Goal: Information Seeking & Learning: Check status

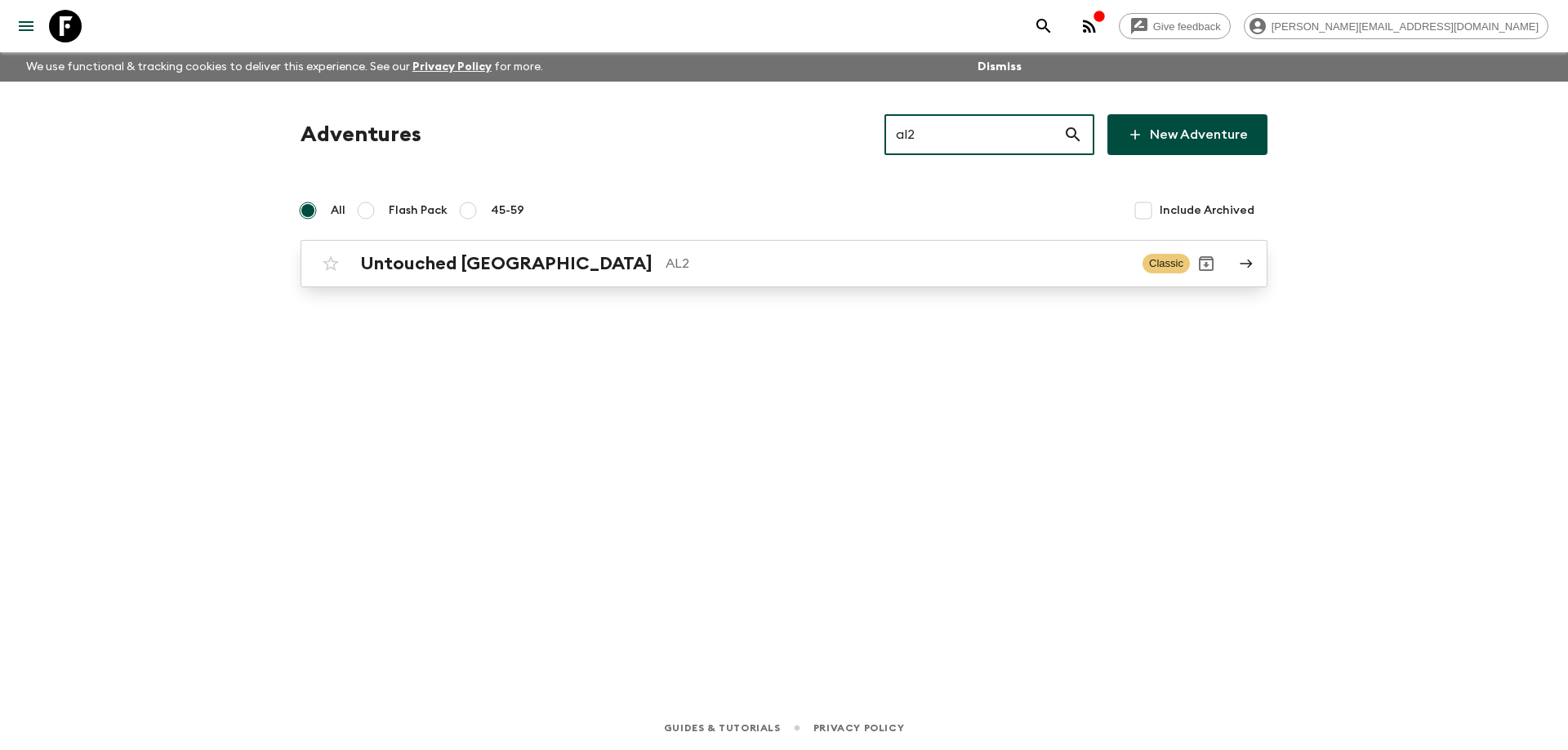
type input "al2"
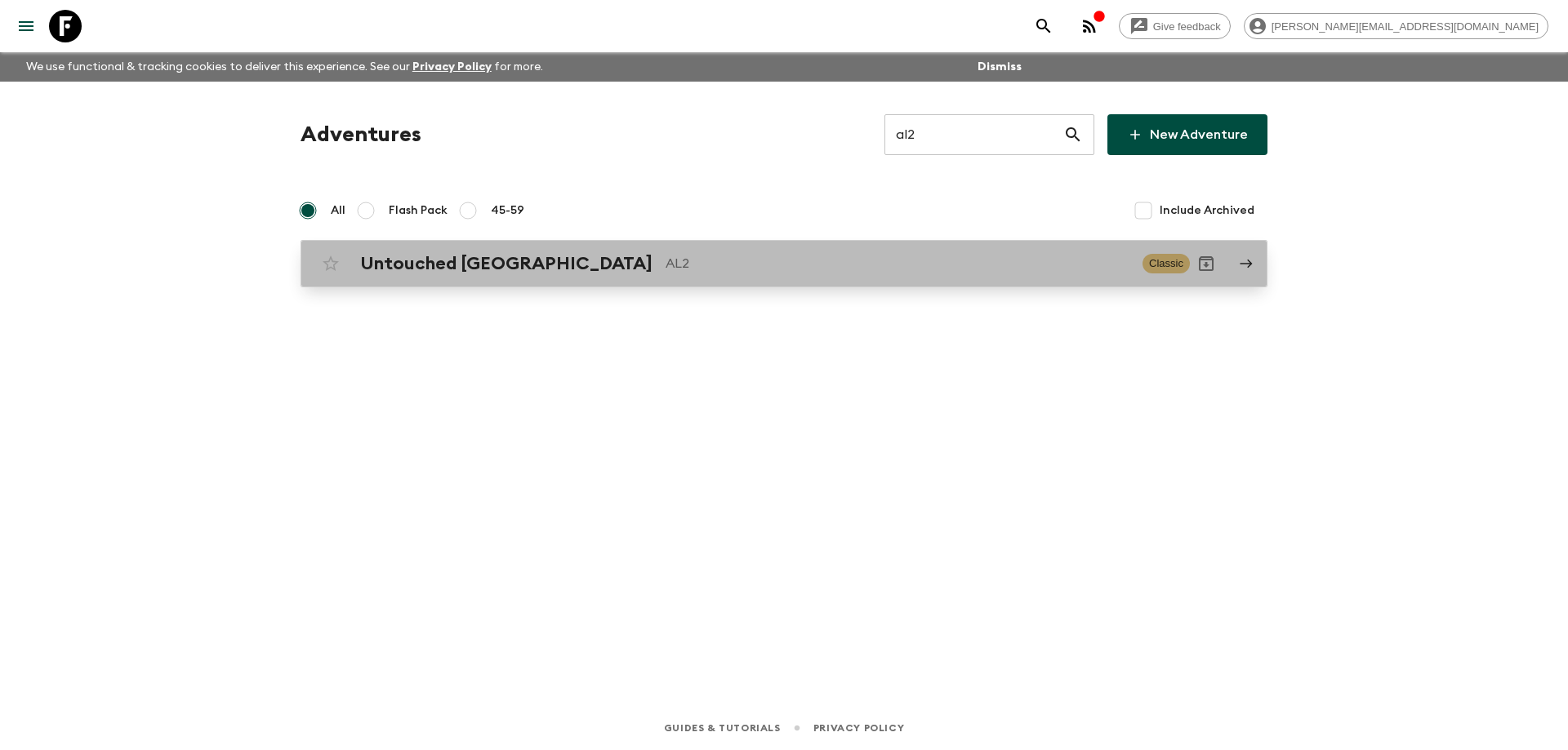
click at [690, 272] on p "AL2" at bounding box center [897, 263] width 464 height 20
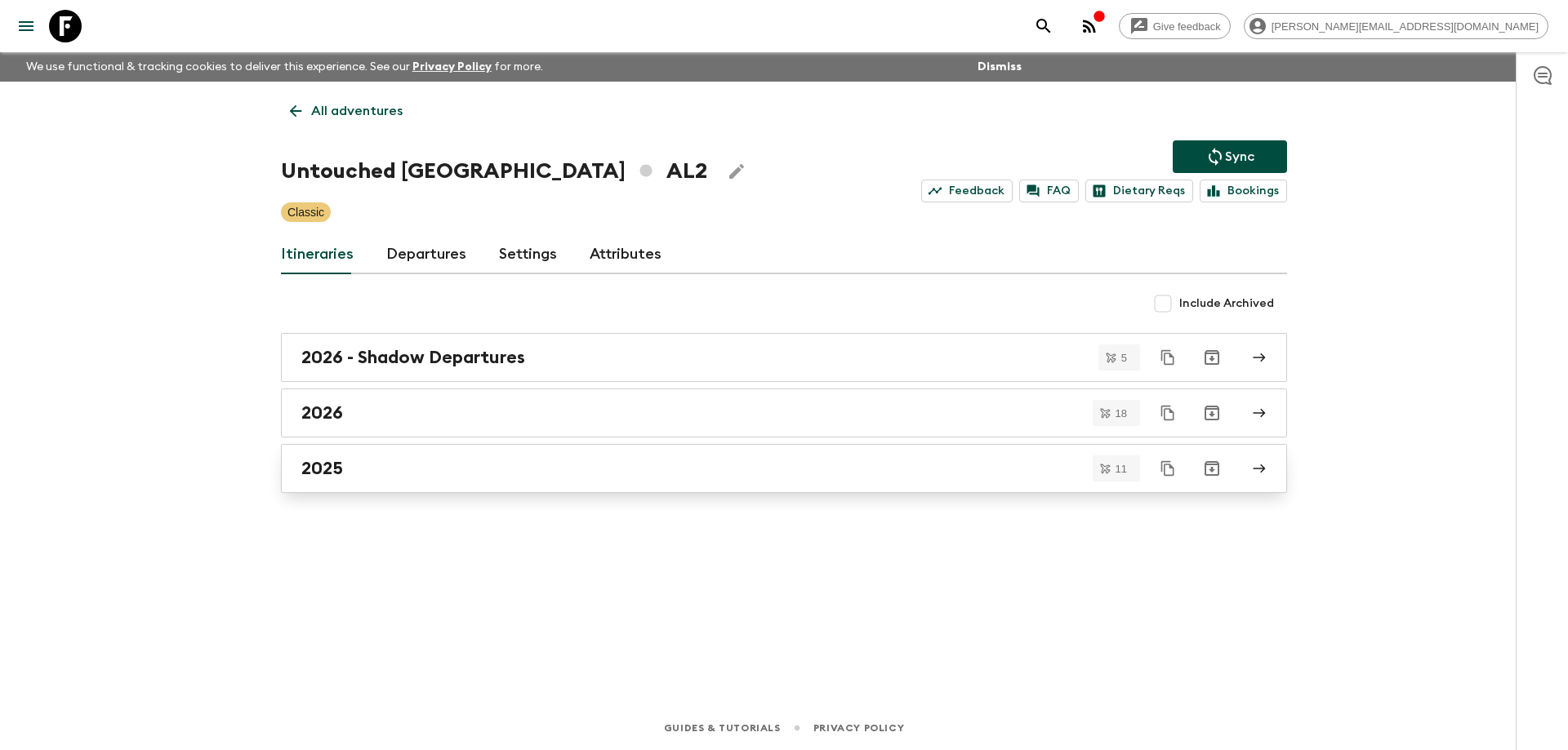
click at [424, 456] on link "2025" at bounding box center [784, 469] width 1006 height 49
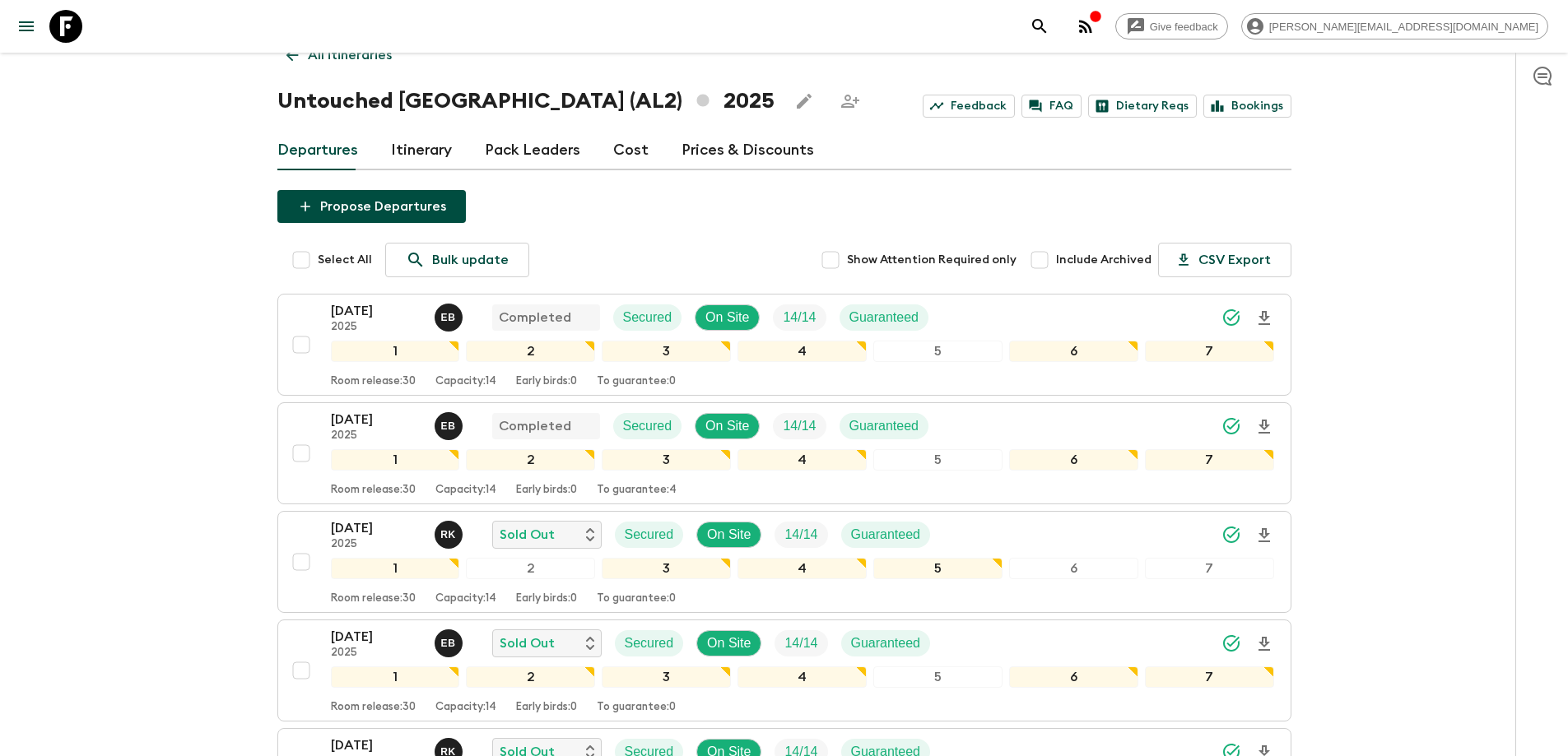
scroll to position [164, 0]
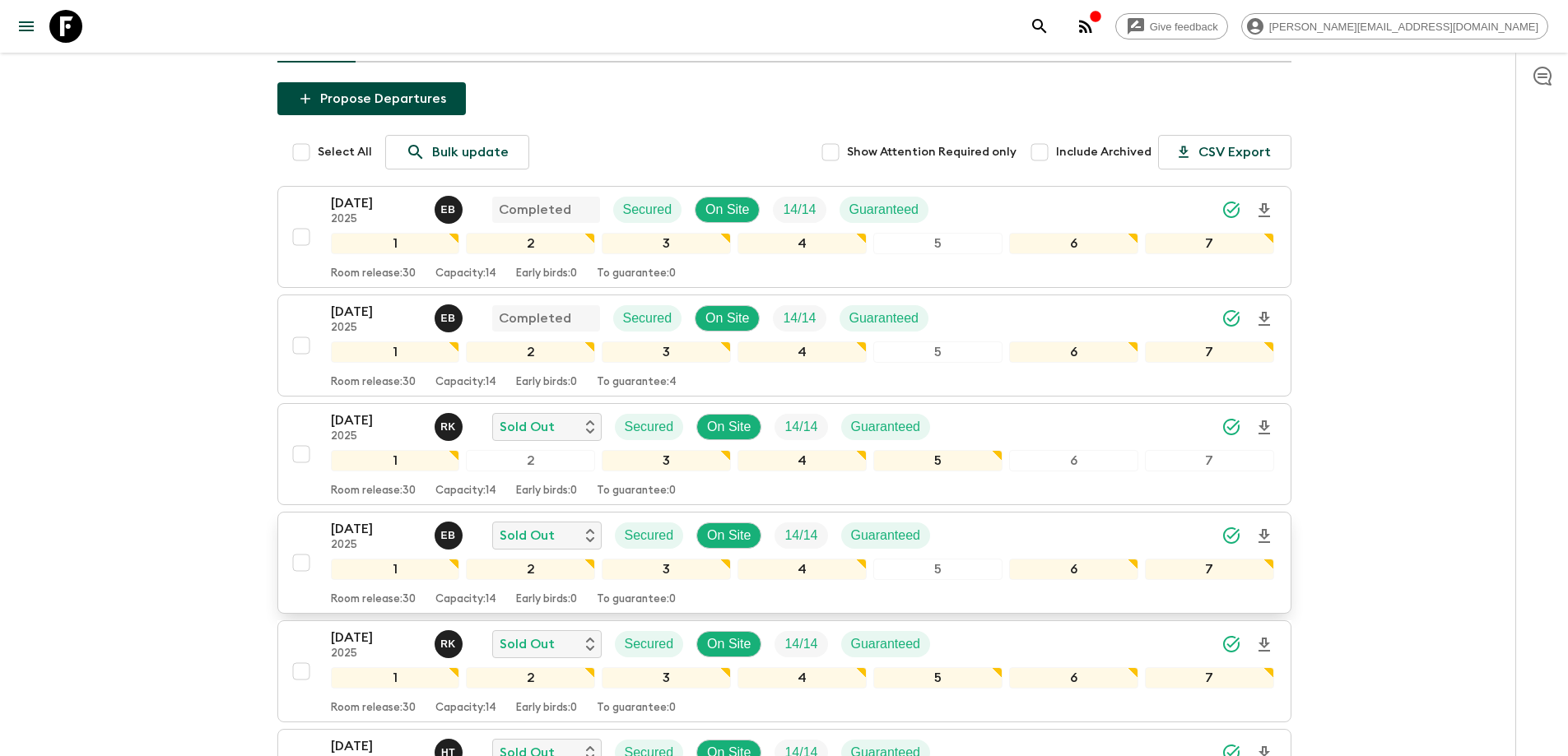
click at [371, 529] on p "[DATE]" at bounding box center [376, 529] width 91 height 20
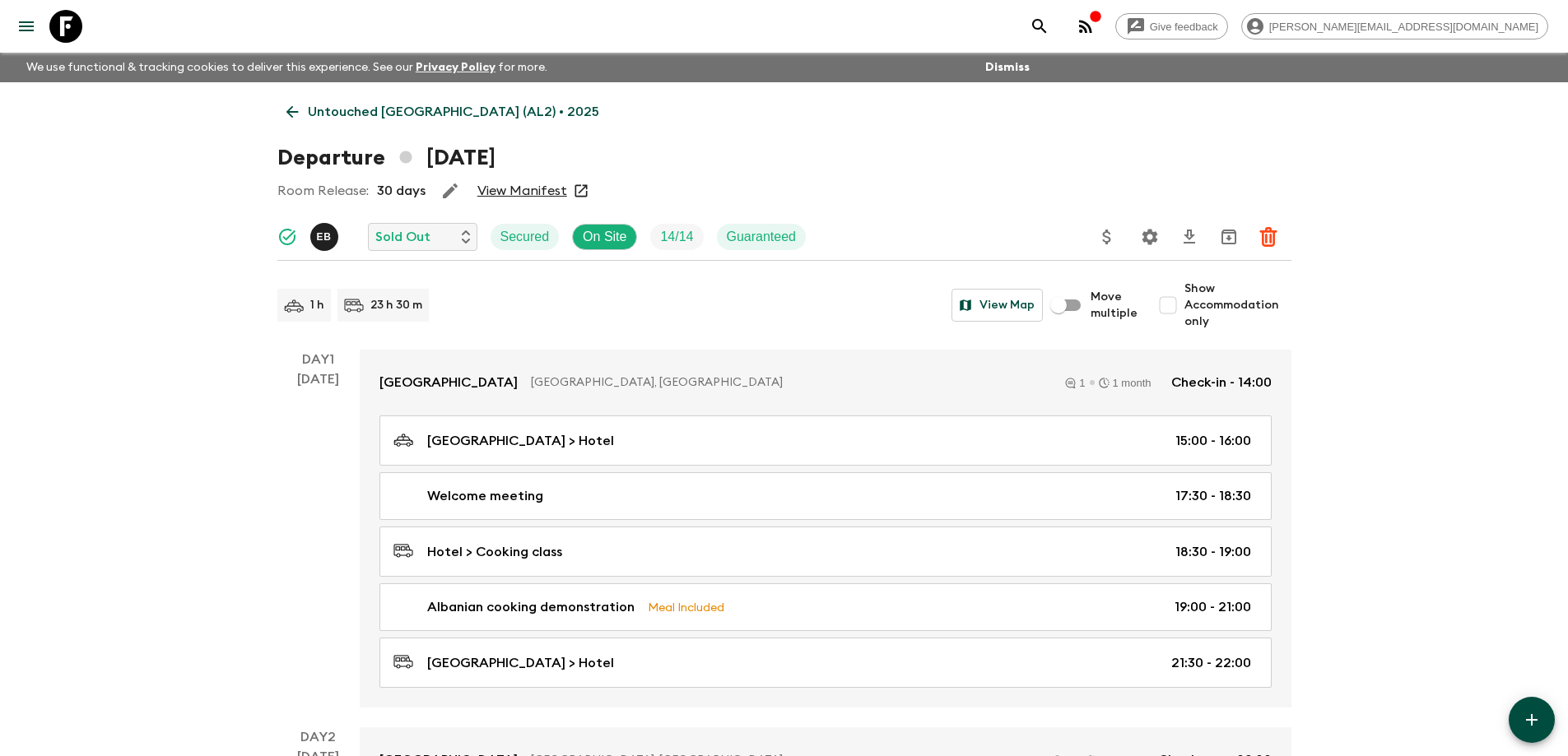
click at [544, 192] on link "View Manifest" at bounding box center [522, 191] width 90 height 17
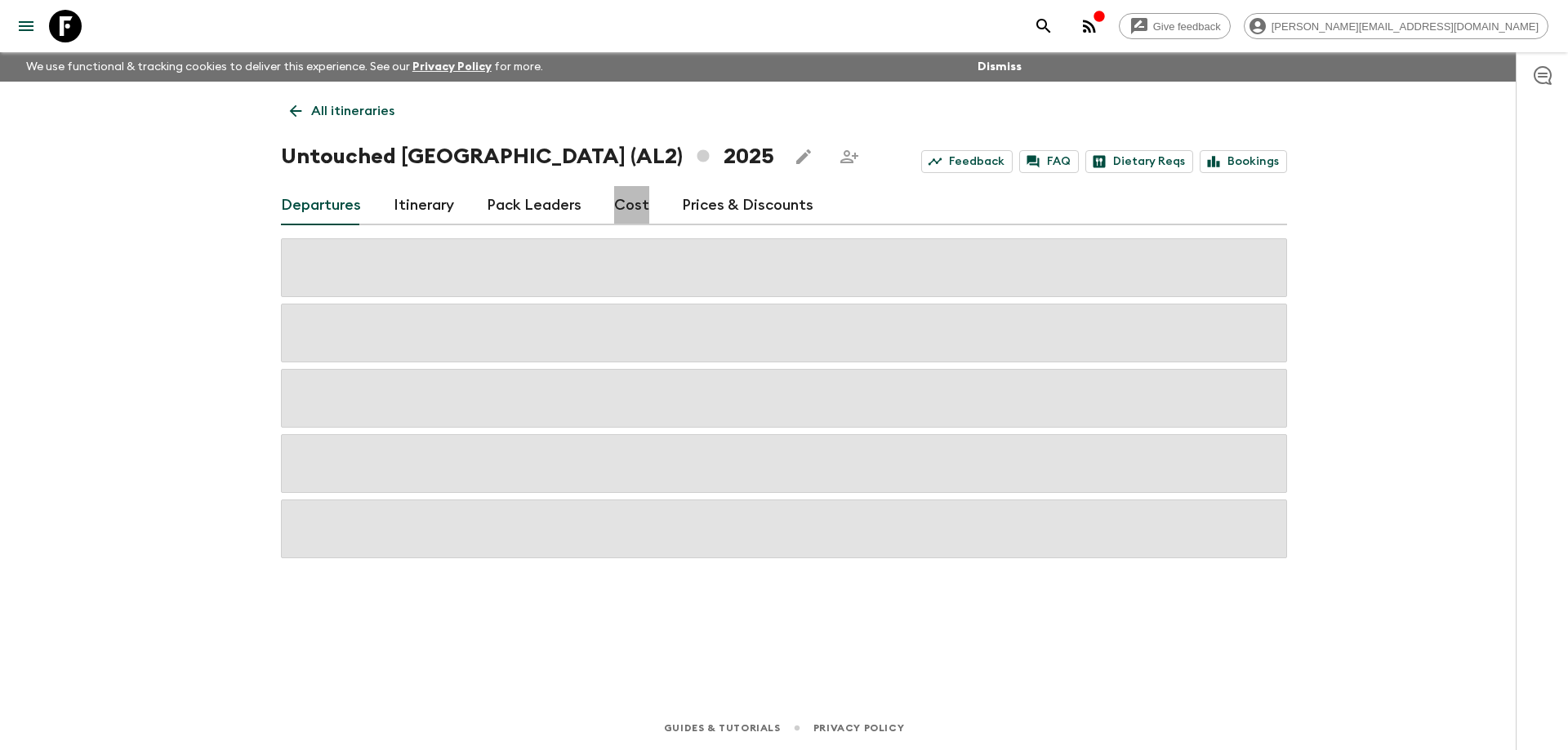
click at [630, 200] on link "Cost" at bounding box center [632, 206] width 36 height 39
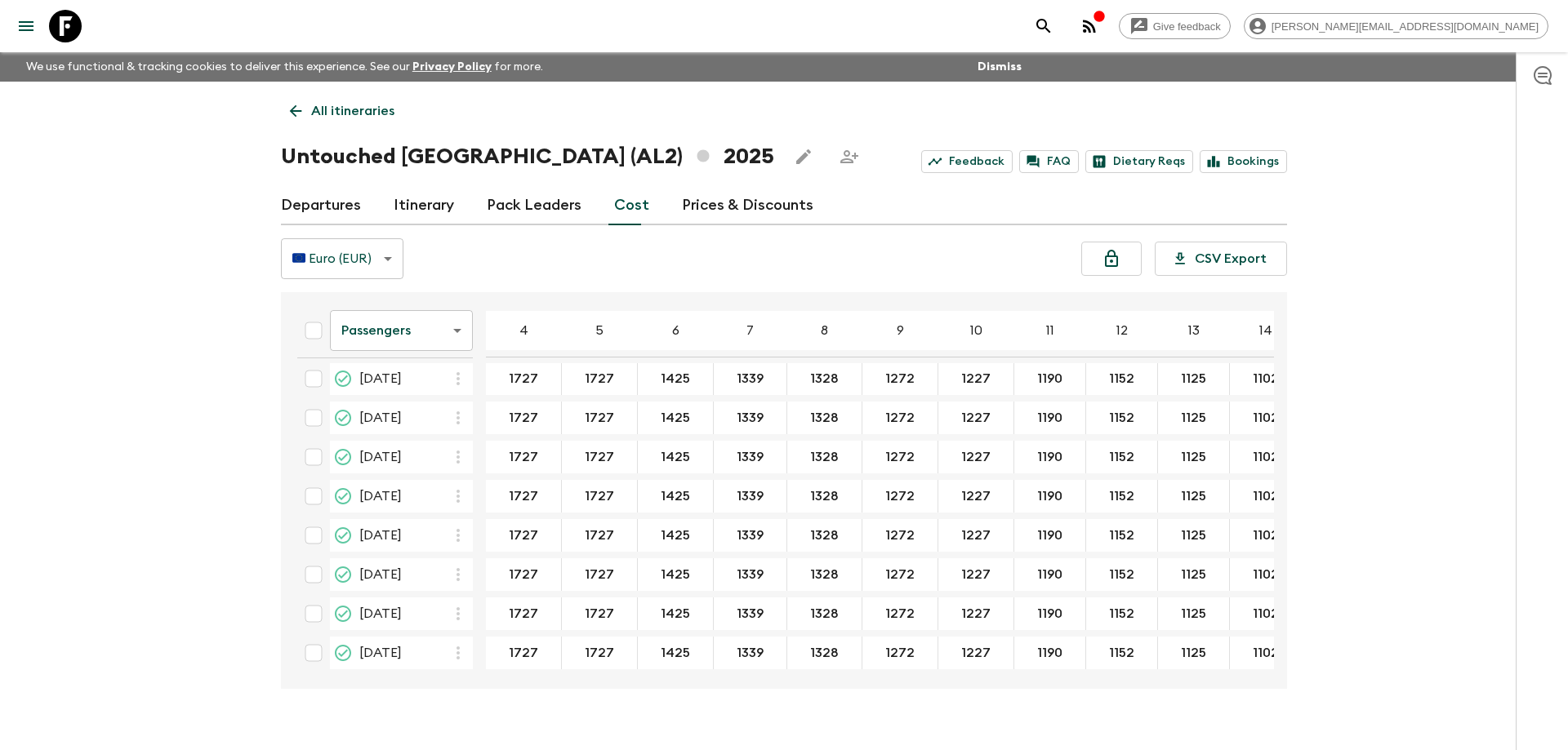
click at [373, 326] on body "Give feedback [PERSON_NAME][EMAIL_ADDRESS][DOMAIN_NAME] We use functional & tra…" at bounding box center [784, 389] width 1568 height 779
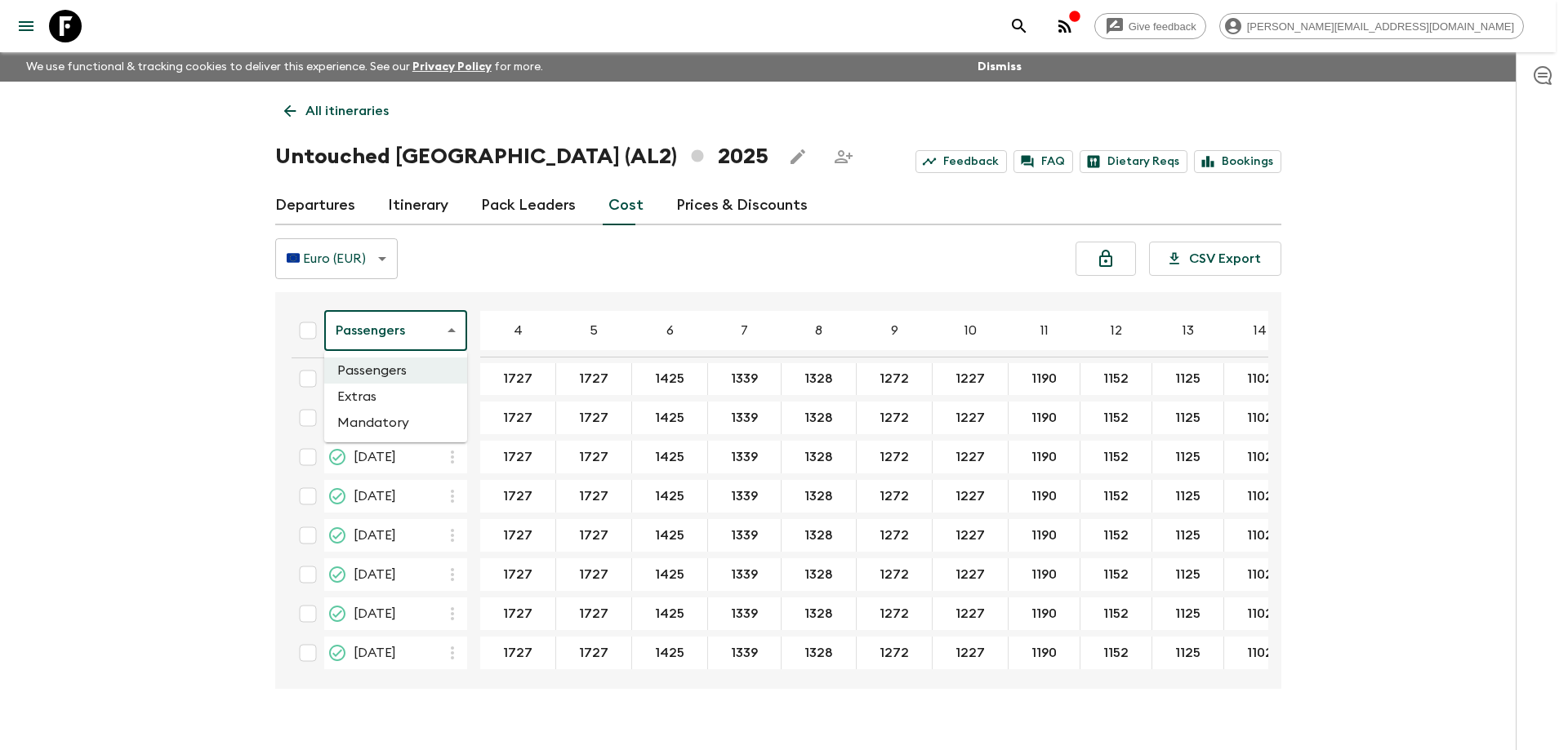
click at [379, 388] on li "Extras" at bounding box center [395, 397] width 143 height 26
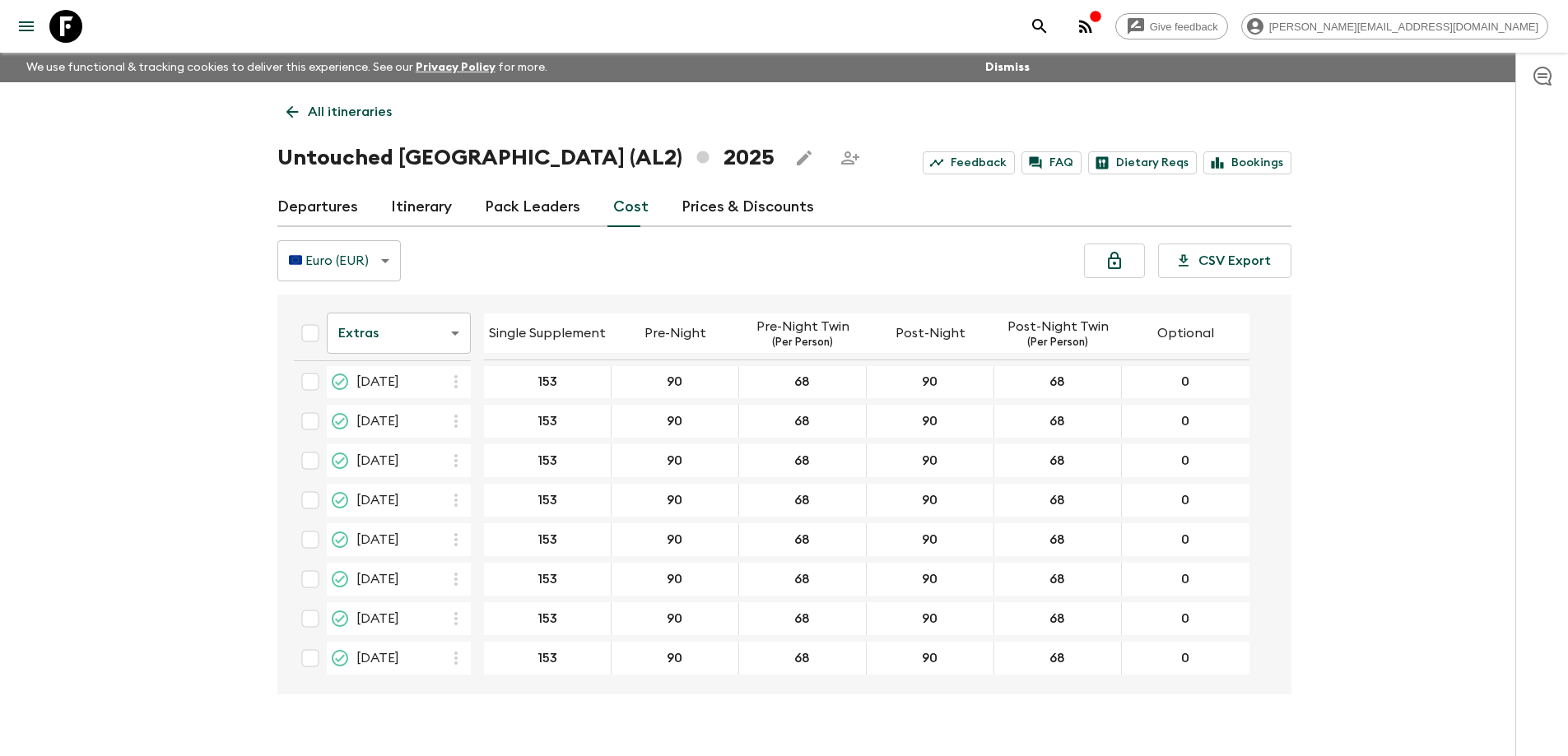
scroll to position [517, 0]
